Goal: Use online tool/utility: Utilize a website feature to perform a specific function

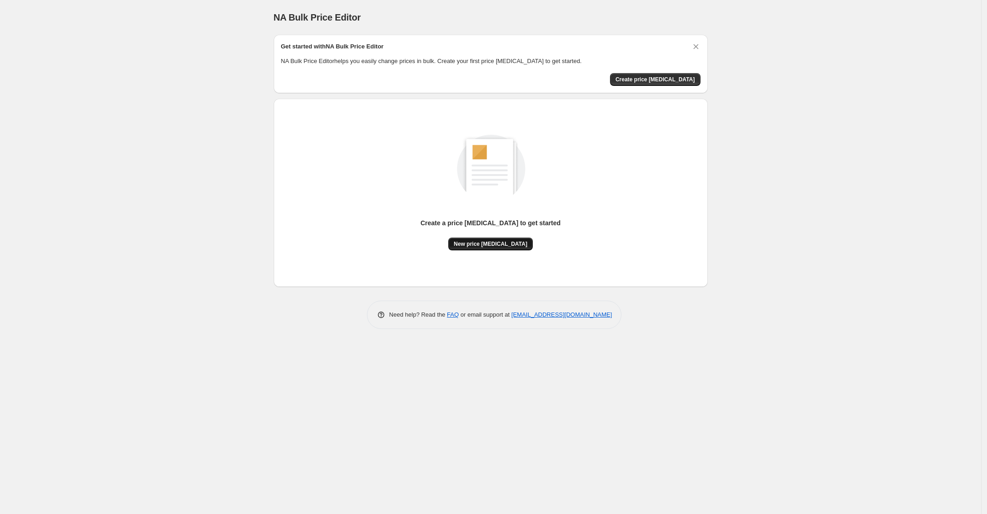
click at [485, 243] on span "New price change job" at bounding box center [491, 243] width 74 height 7
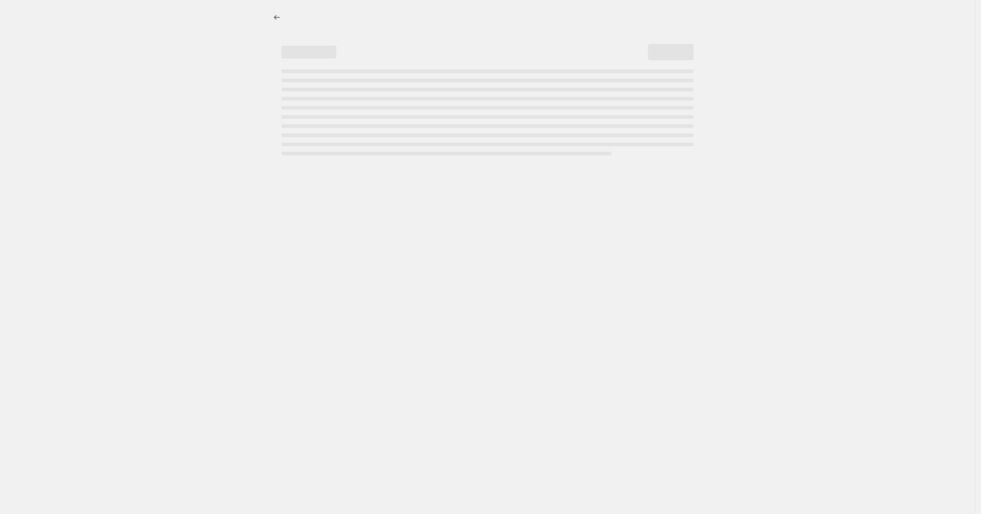
select select "percentage"
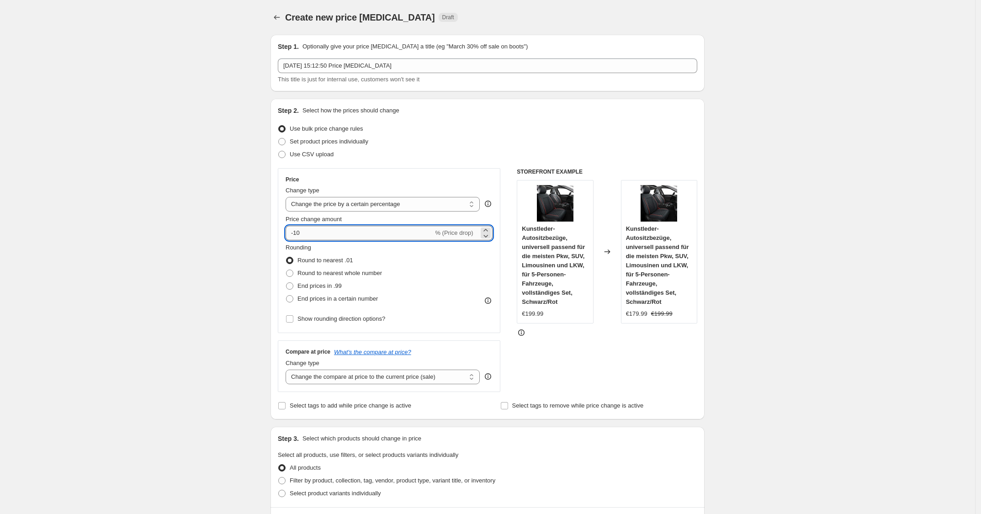
click at [334, 233] on input "-10" at bounding box center [360, 233] width 148 height 15
type input "-1"
type input "-25"
click at [507, 122] on div "Use bulk price change rules" at bounding box center [487, 128] width 419 height 13
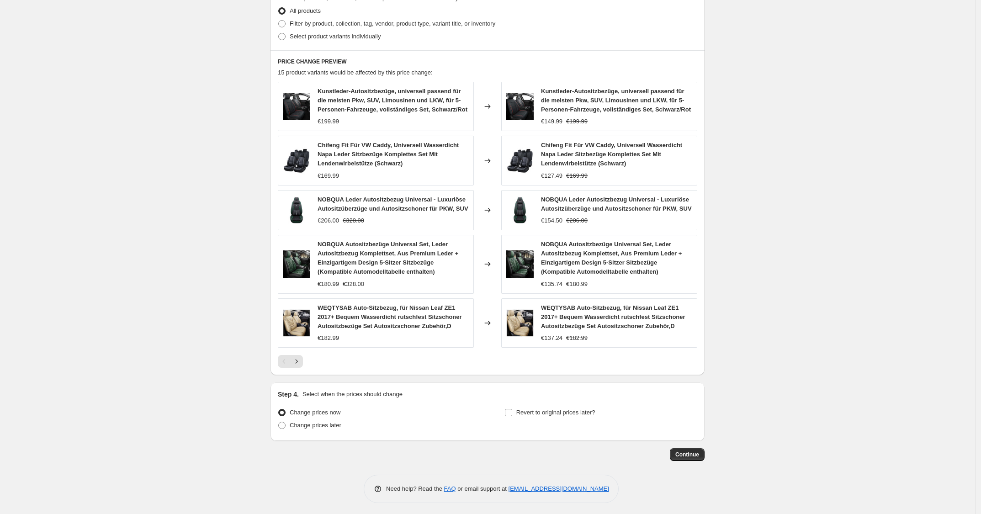
scroll to position [462, 0]
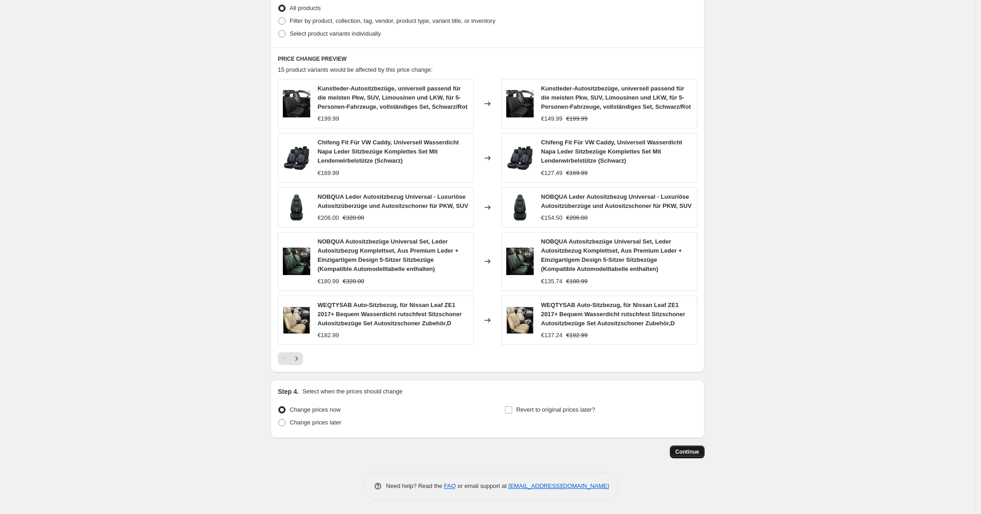
click at [678, 450] on button "Continue" at bounding box center [687, 451] width 35 height 13
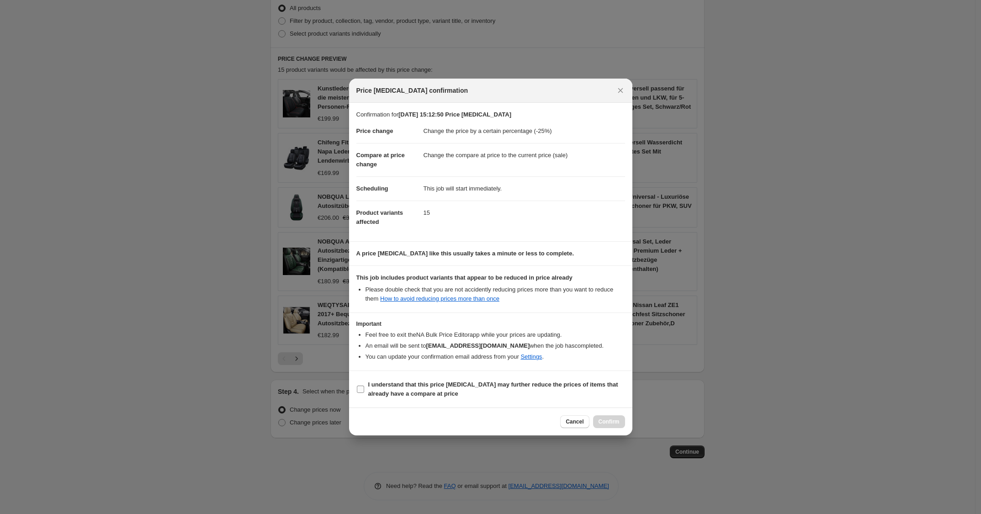
click at [536, 390] on span "I understand that this price change job may further reduce the prices of items …" at bounding box center [496, 389] width 257 height 18
click at [364, 390] on input "I understand that this price change job may further reduce the prices of items …" at bounding box center [360, 389] width 7 height 7
checkbox input "true"
click at [604, 418] on button "Confirm" at bounding box center [609, 421] width 32 height 13
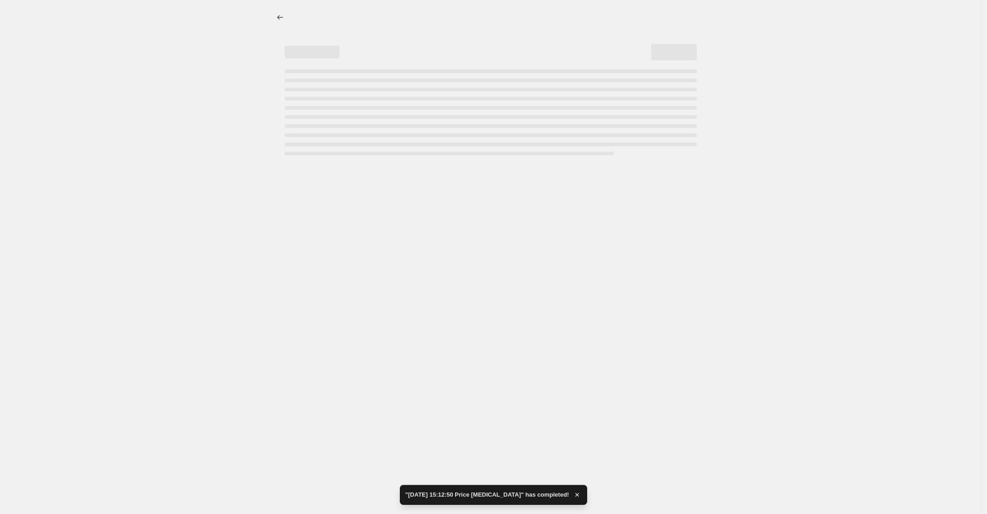
select select "percentage"
